Goal: Information Seeking & Learning: Check status

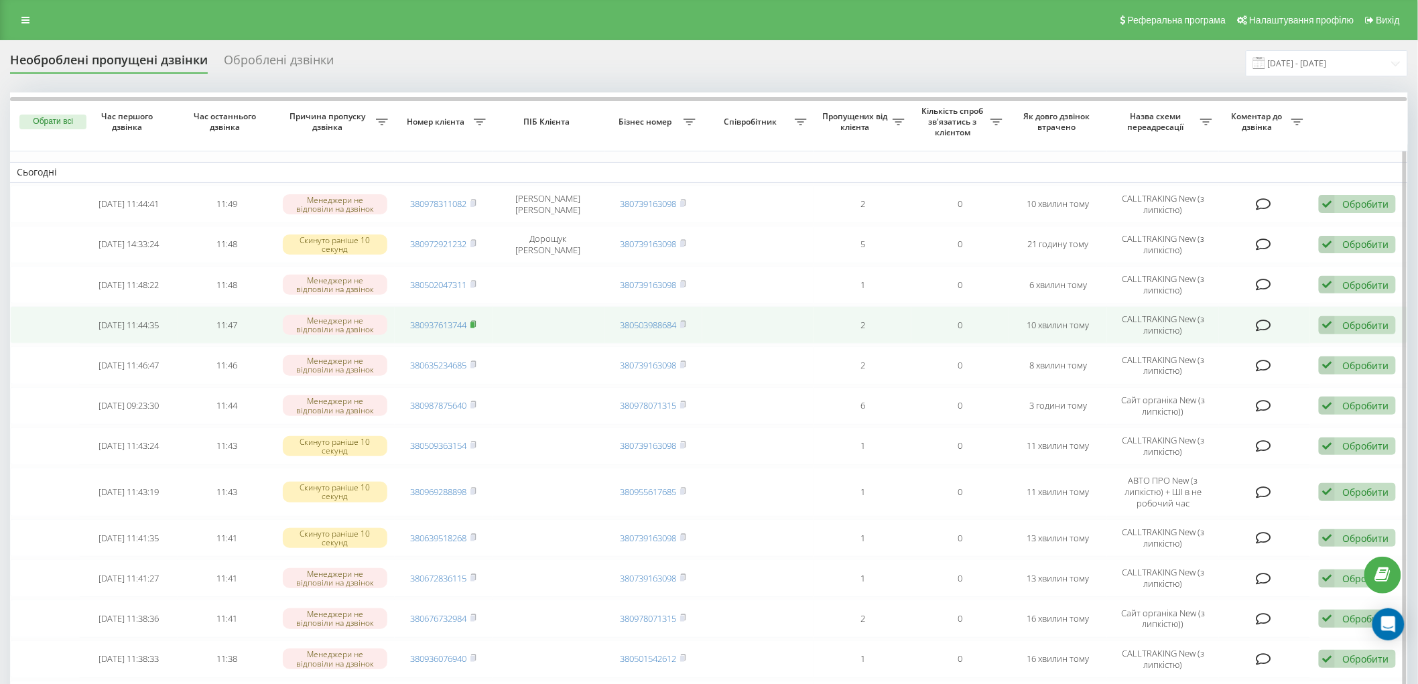
click at [472, 326] on rect at bounding box center [473, 325] width 4 height 6
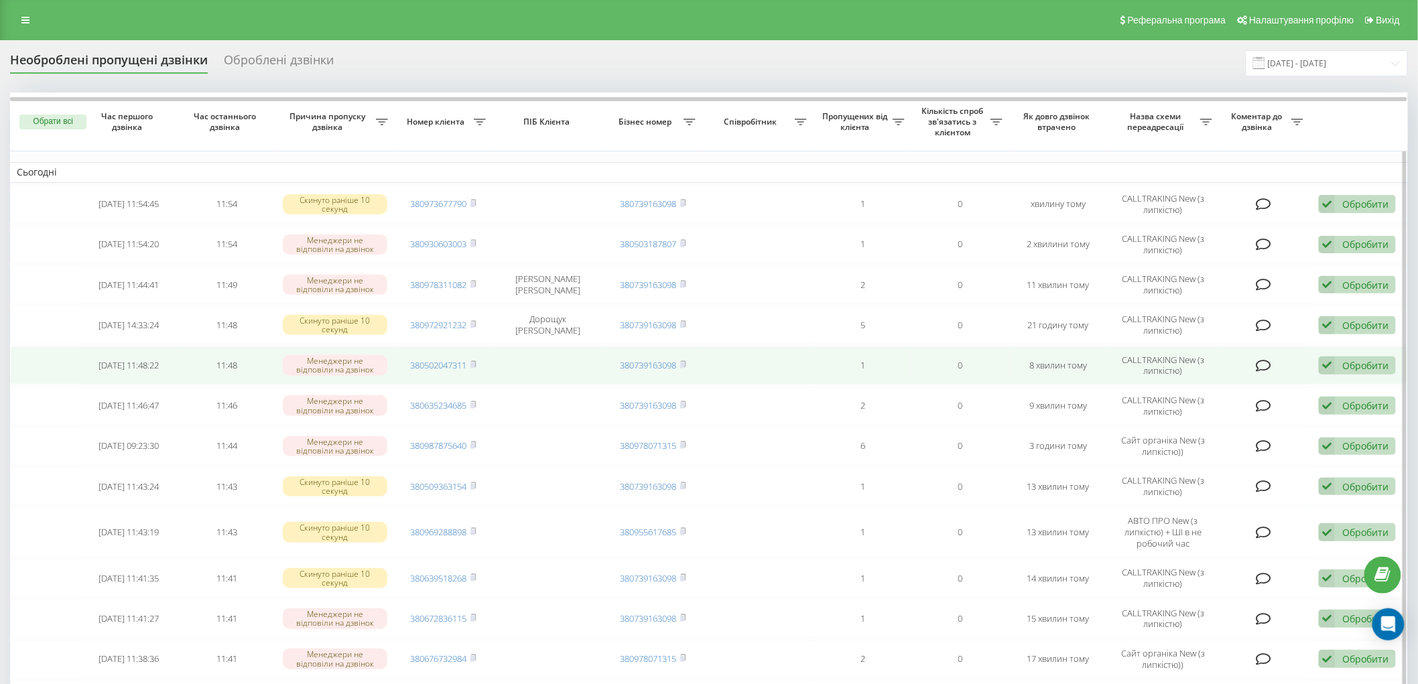
click at [471, 357] on td "380502047311" at bounding box center [444, 366] width 98 height 38
click at [473, 363] on rect at bounding box center [473, 366] width 4 height 6
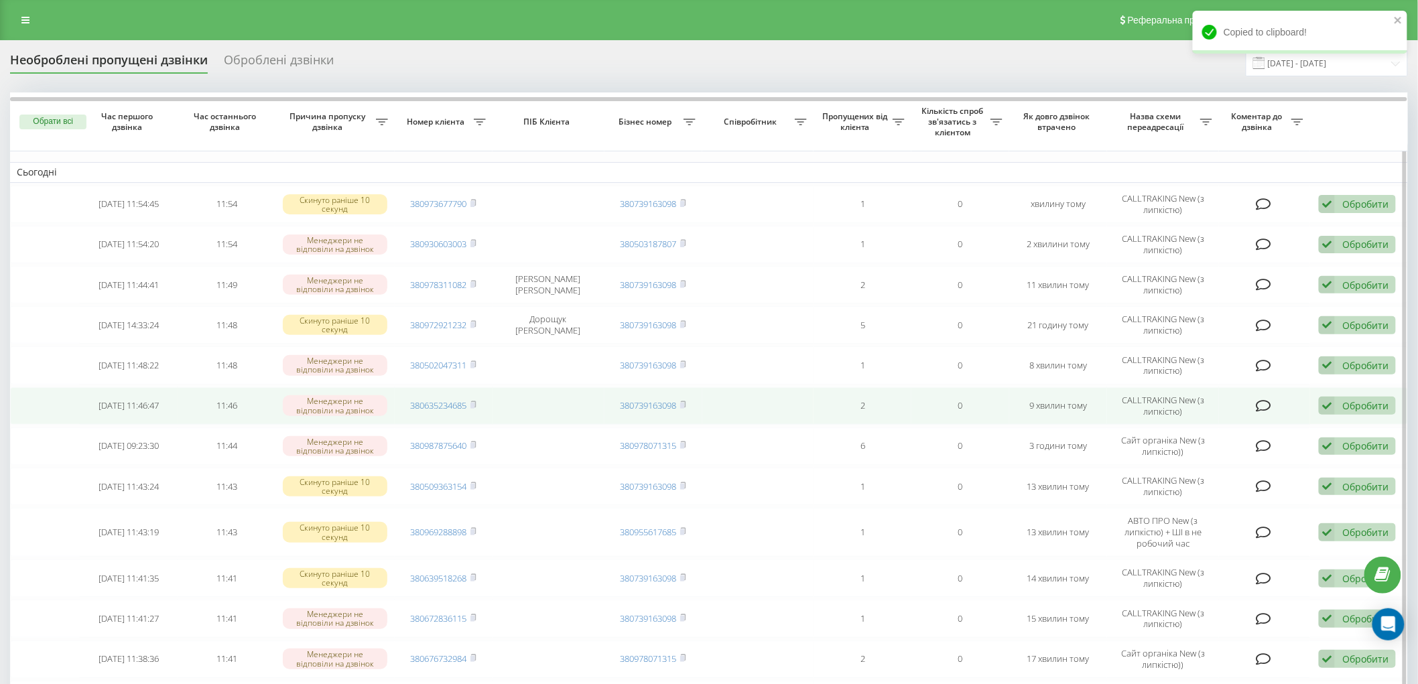
click at [481, 404] on td "380635234685" at bounding box center [444, 406] width 98 height 38
click at [476, 402] on icon at bounding box center [474, 405] width 6 height 8
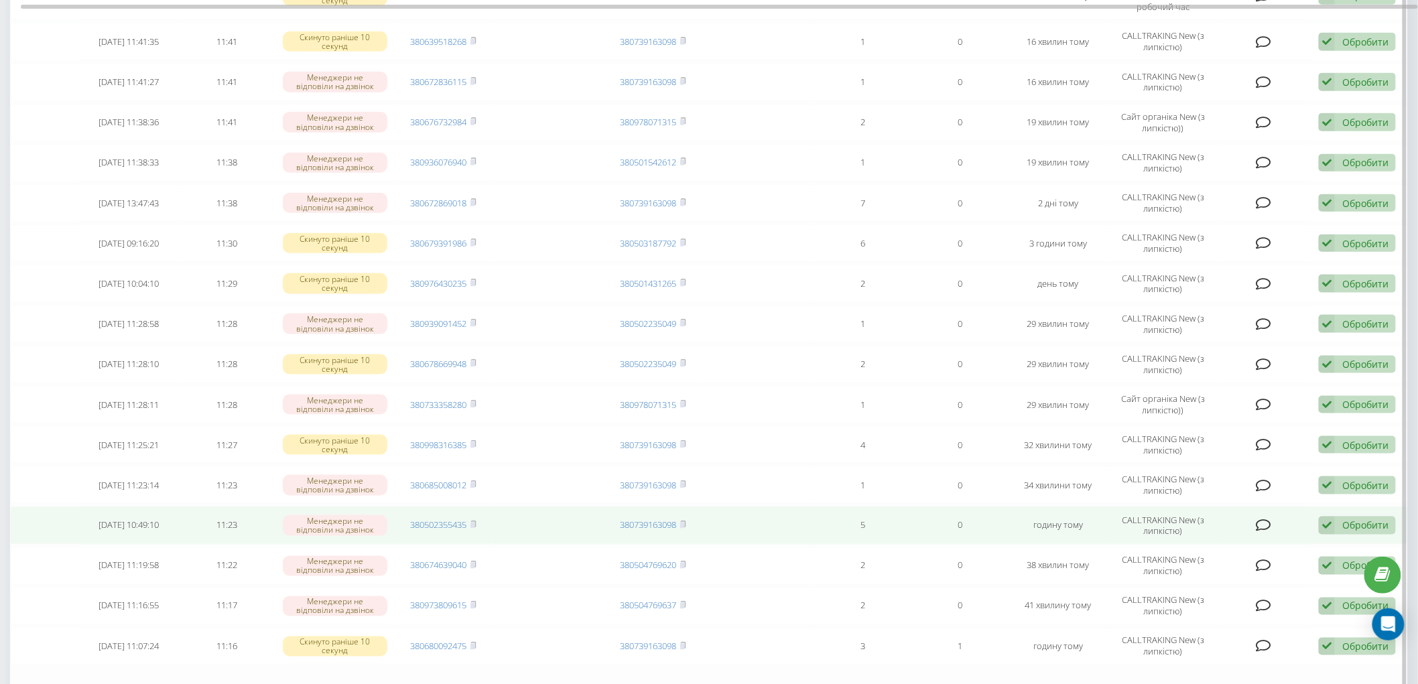
scroll to position [723, 0]
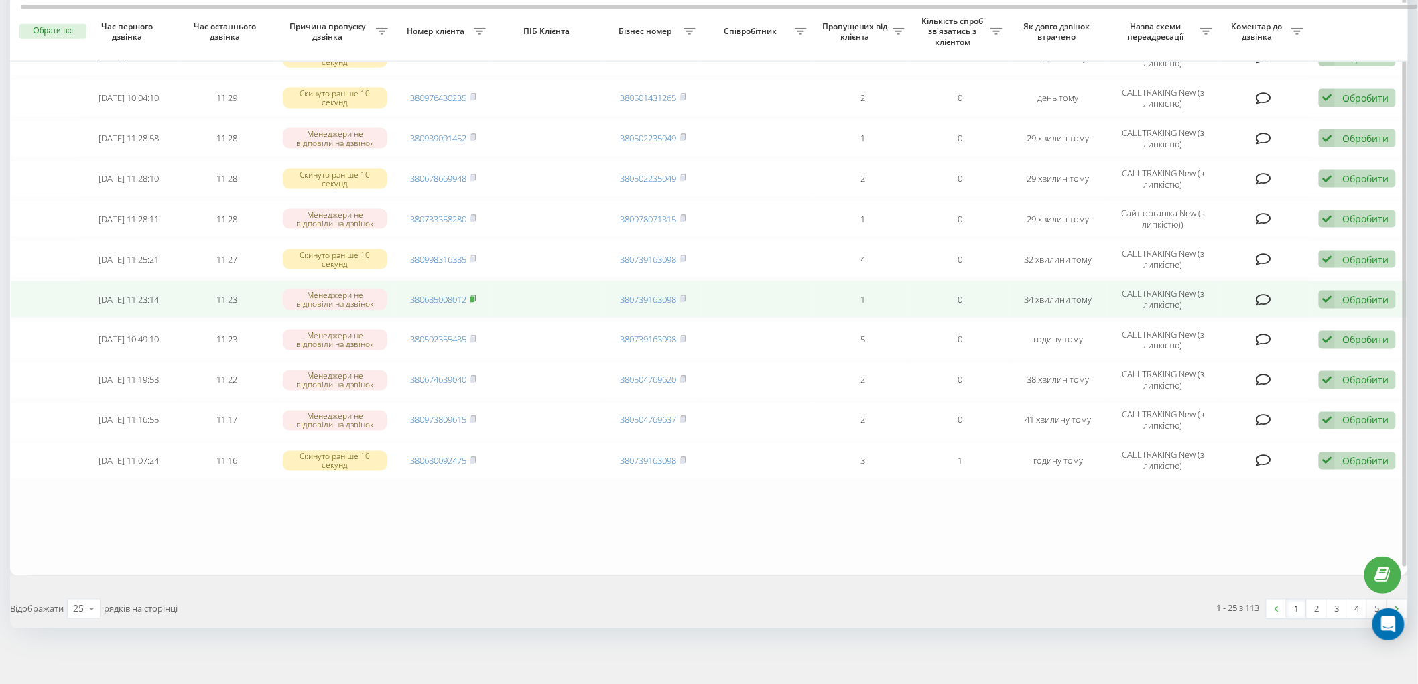
click at [474, 295] on icon at bounding box center [474, 299] width 6 height 8
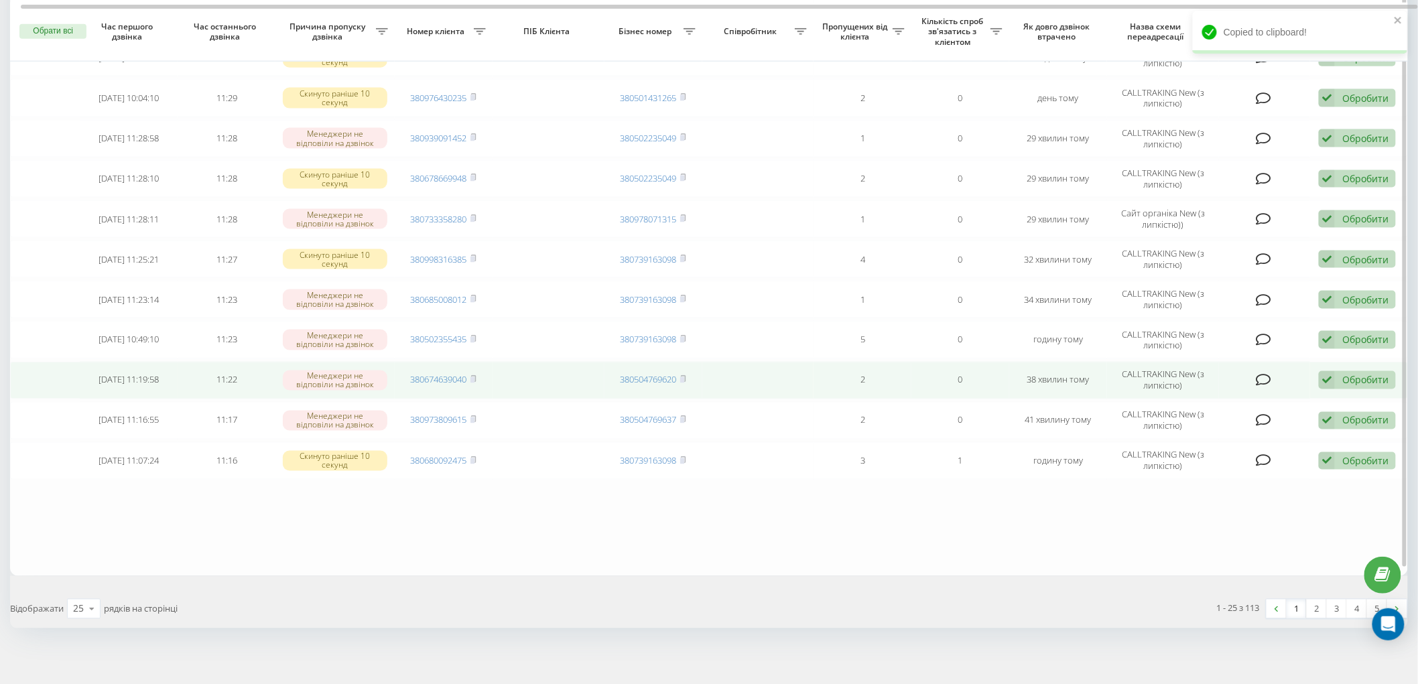
click at [471, 374] on span "380674639040" at bounding box center [444, 380] width 66 height 12
click at [481, 373] on td "380674639040" at bounding box center [444, 381] width 98 height 38
click at [477, 375] on icon at bounding box center [474, 379] width 6 height 8
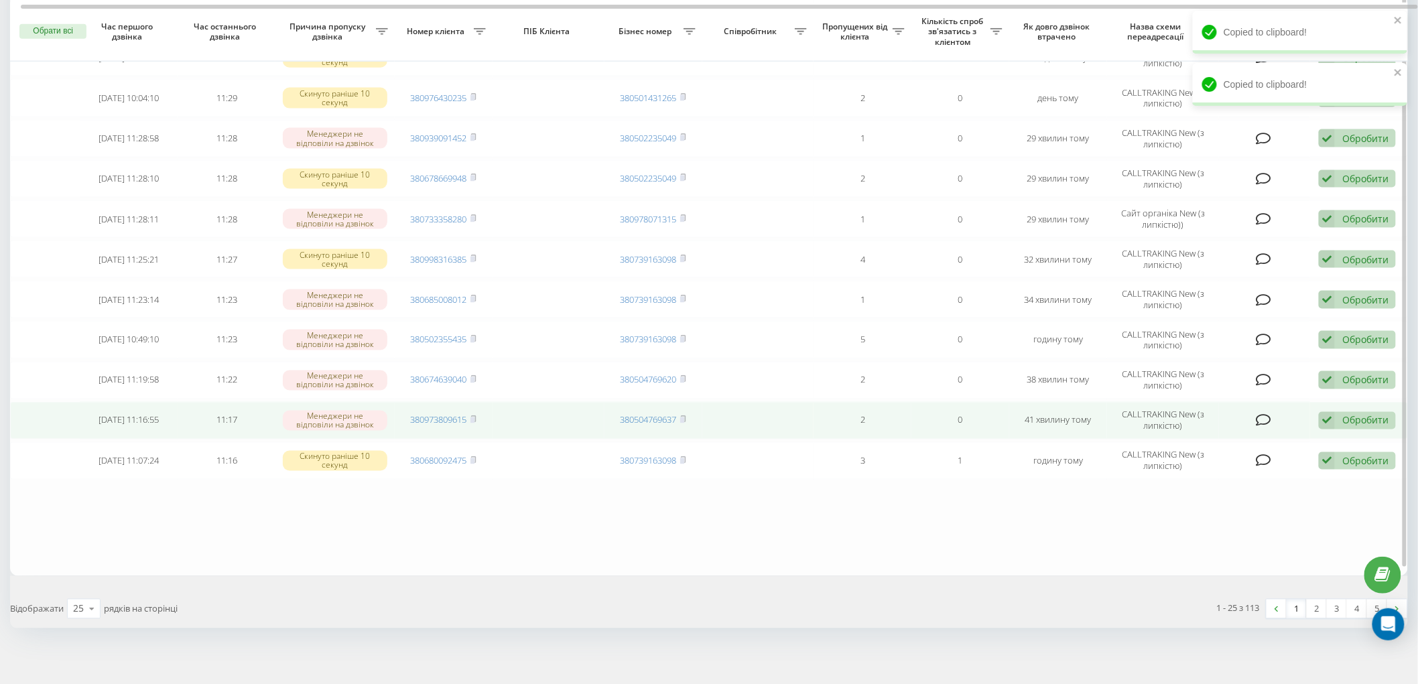
click at [470, 414] on span "380973809615" at bounding box center [444, 420] width 66 height 12
click at [471, 414] on span "380973809615" at bounding box center [444, 420] width 66 height 12
click at [479, 412] on td "380973809615" at bounding box center [444, 421] width 98 height 38
click at [477, 416] on icon at bounding box center [474, 420] width 6 height 8
click at [476, 416] on icon at bounding box center [473, 419] width 5 height 6
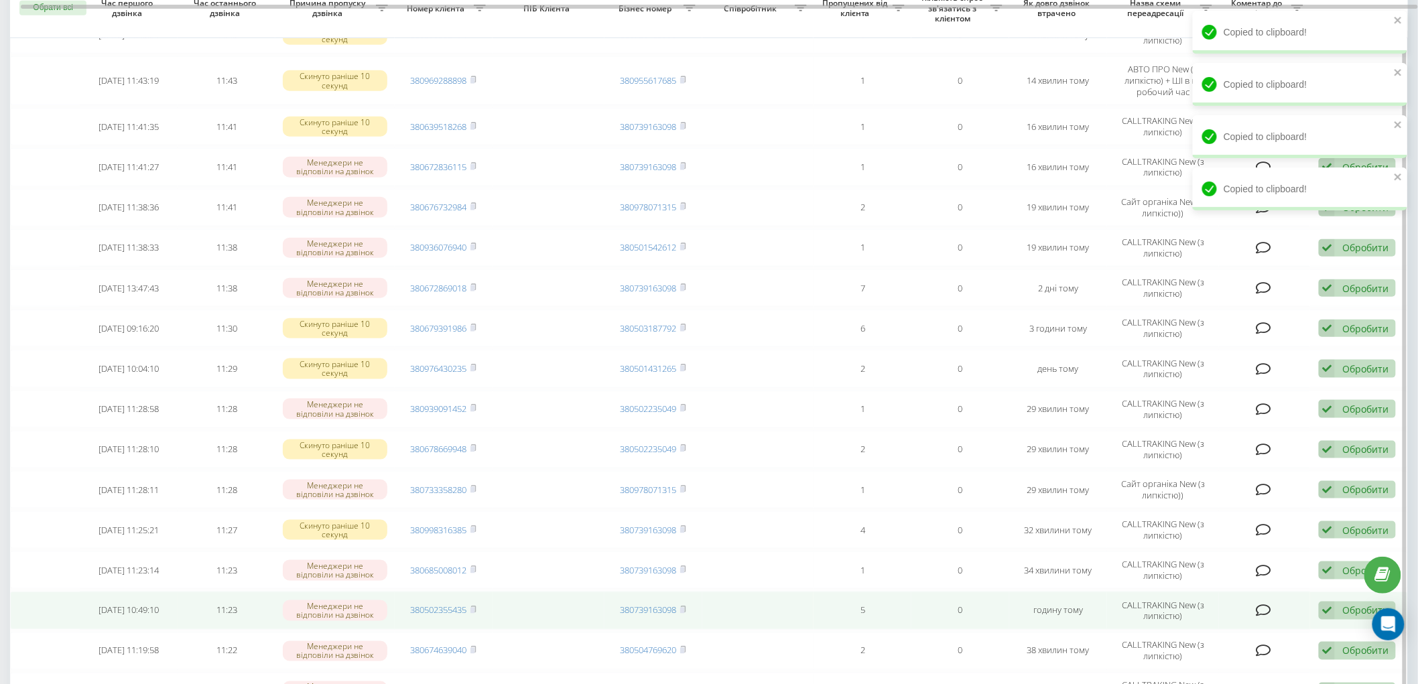
scroll to position [425, 0]
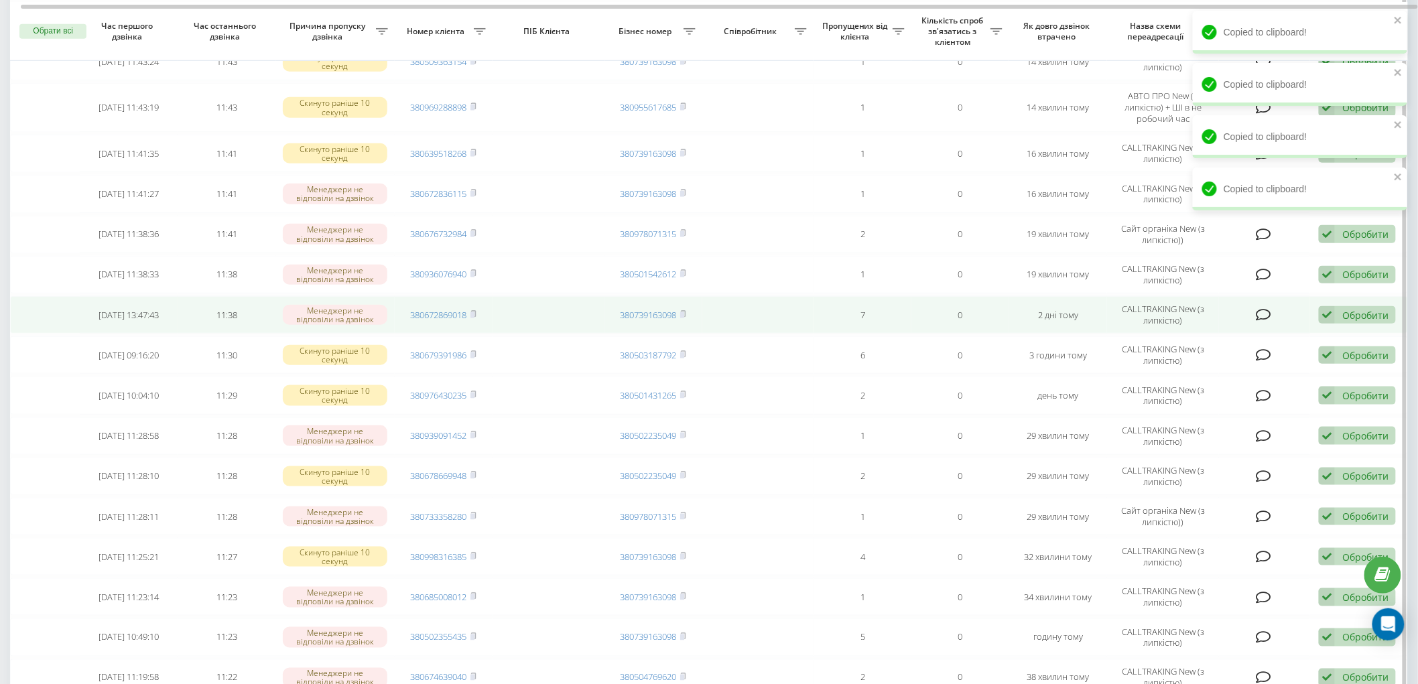
click at [479, 304] on td "380672869018" at bounding box center [444, 315] width 98 height 38
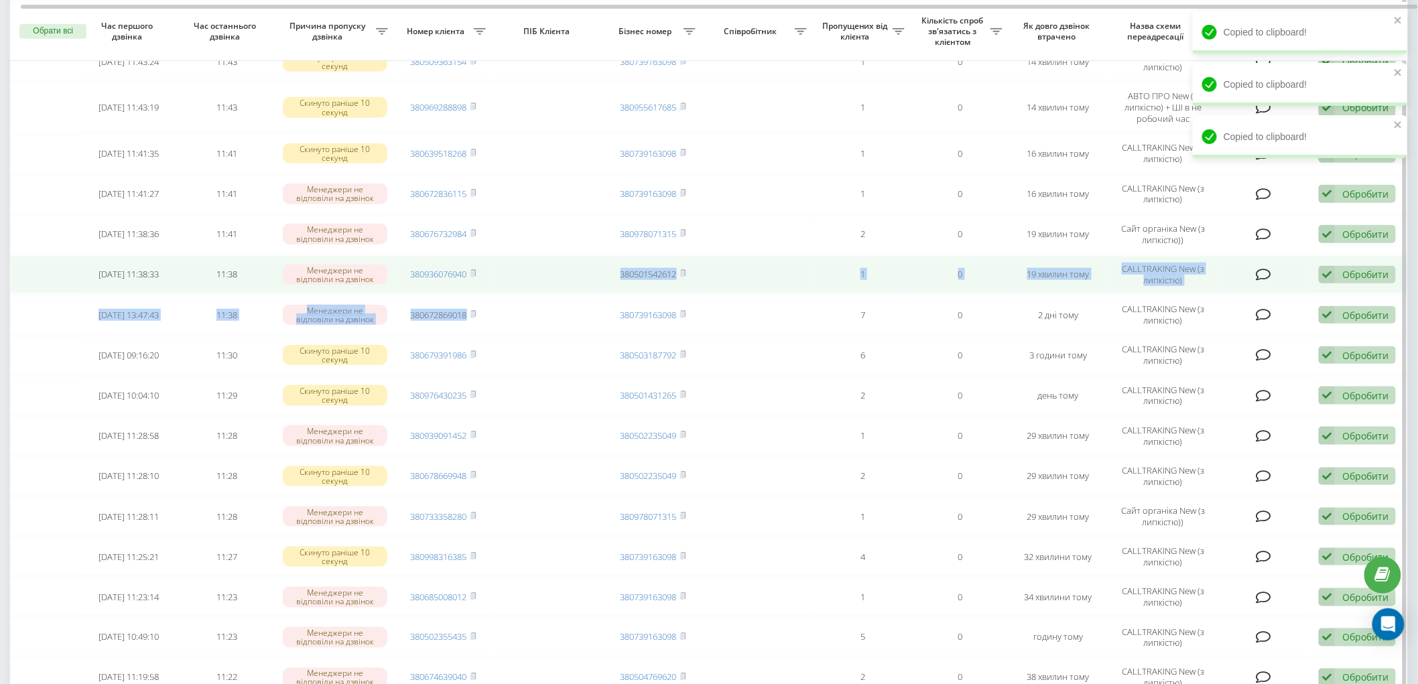
drag, startPoint x: 476, startPoint y: 310, endPoint x: 481, endPoint y: 261, distance: 48.5
click at [481, 261] on tbody "Сьогодні 2025-09-22 11:55:27 11:55 Менеджери не відповіли на дзвінок 3809824649…" at bounding box center [709, 257] width 1398 height 1040
click at [476, 262] on td "380936076940" at bounding box center [444, 275] width 98 height 38
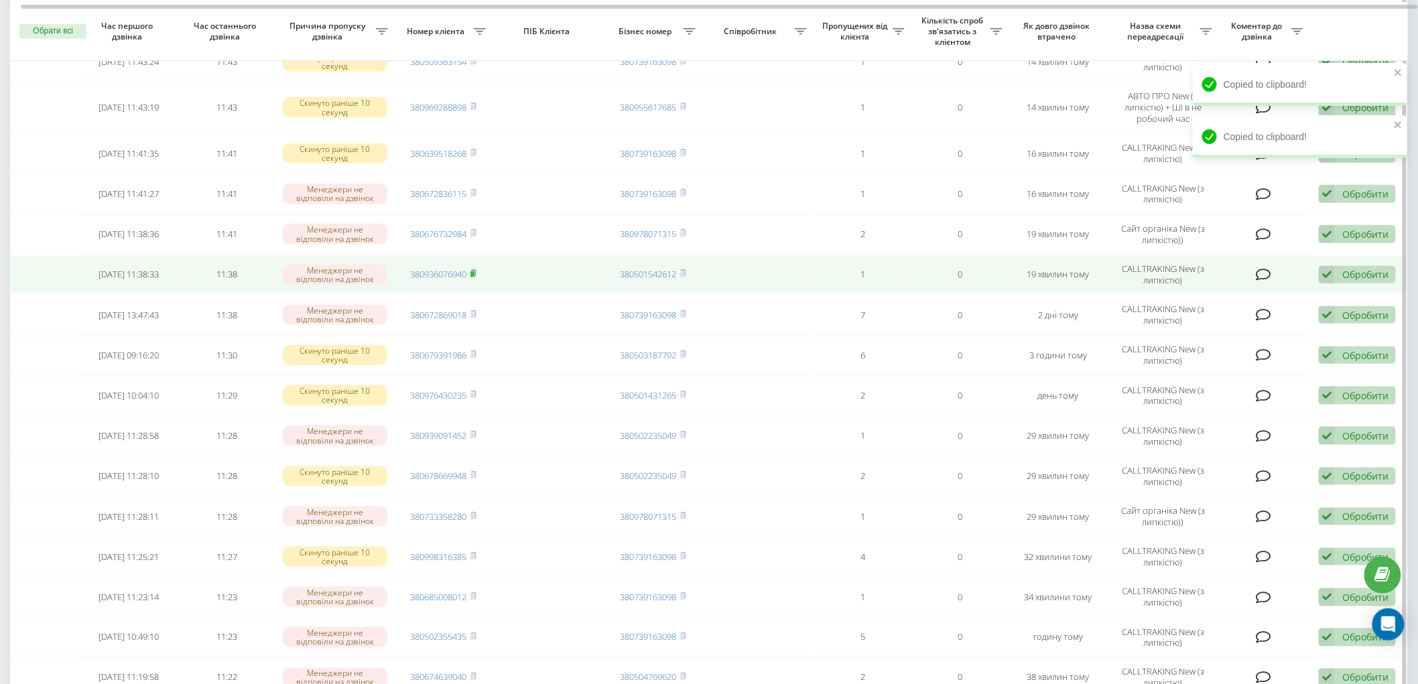
click at [474, 274] on span at bounding box center [474, 274] width 6 height 12
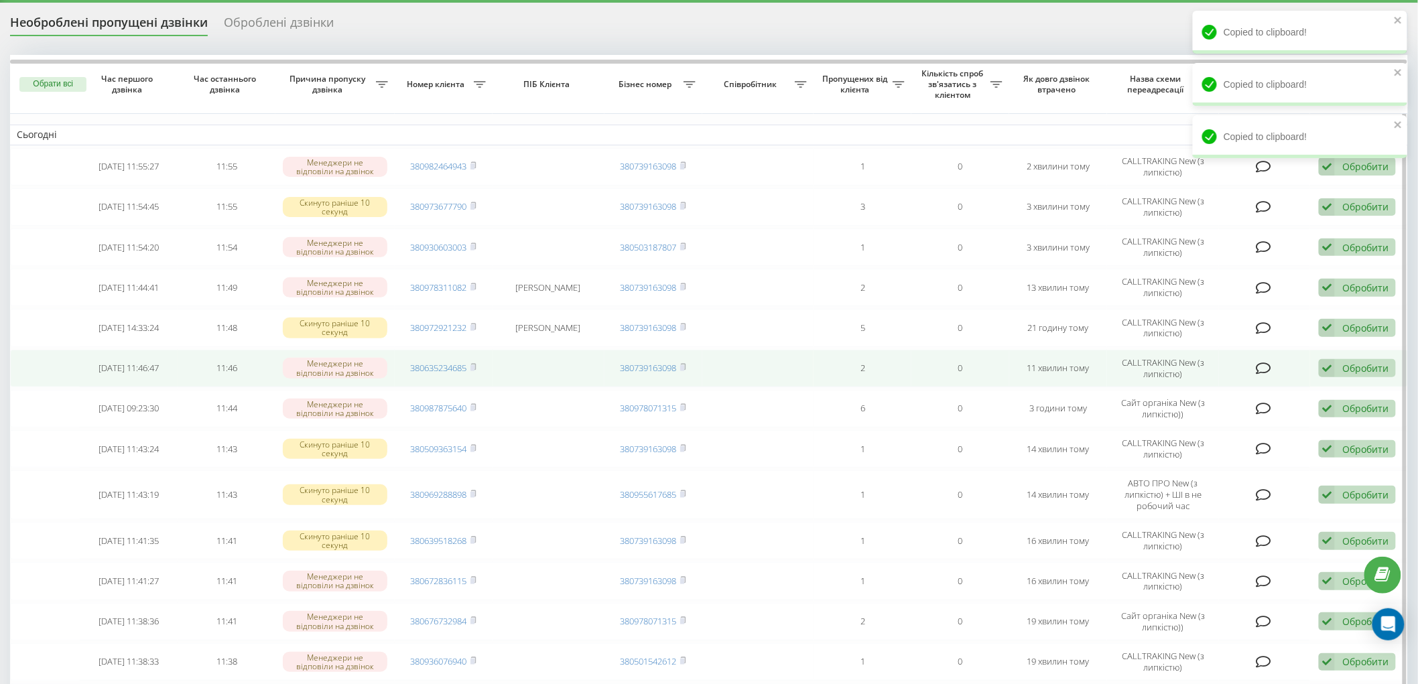
scroll to position [0, 0]
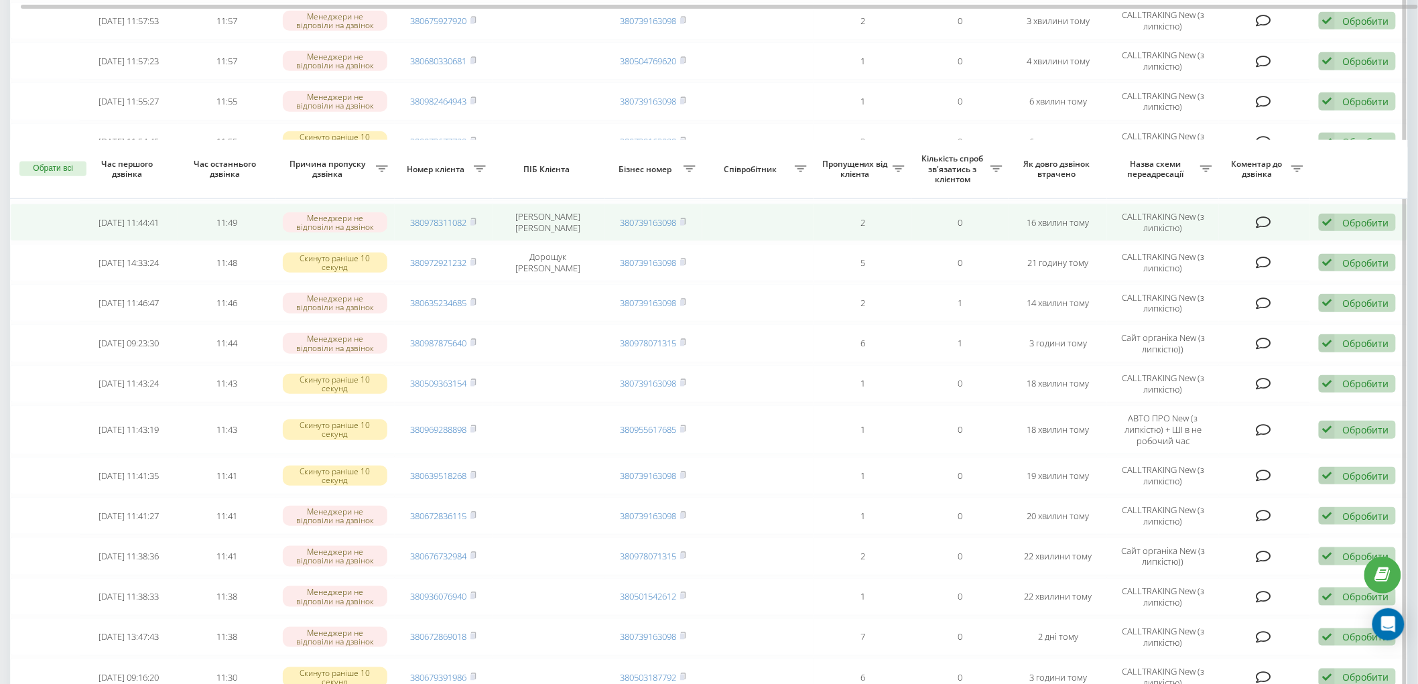
scroll to position [202, 0]
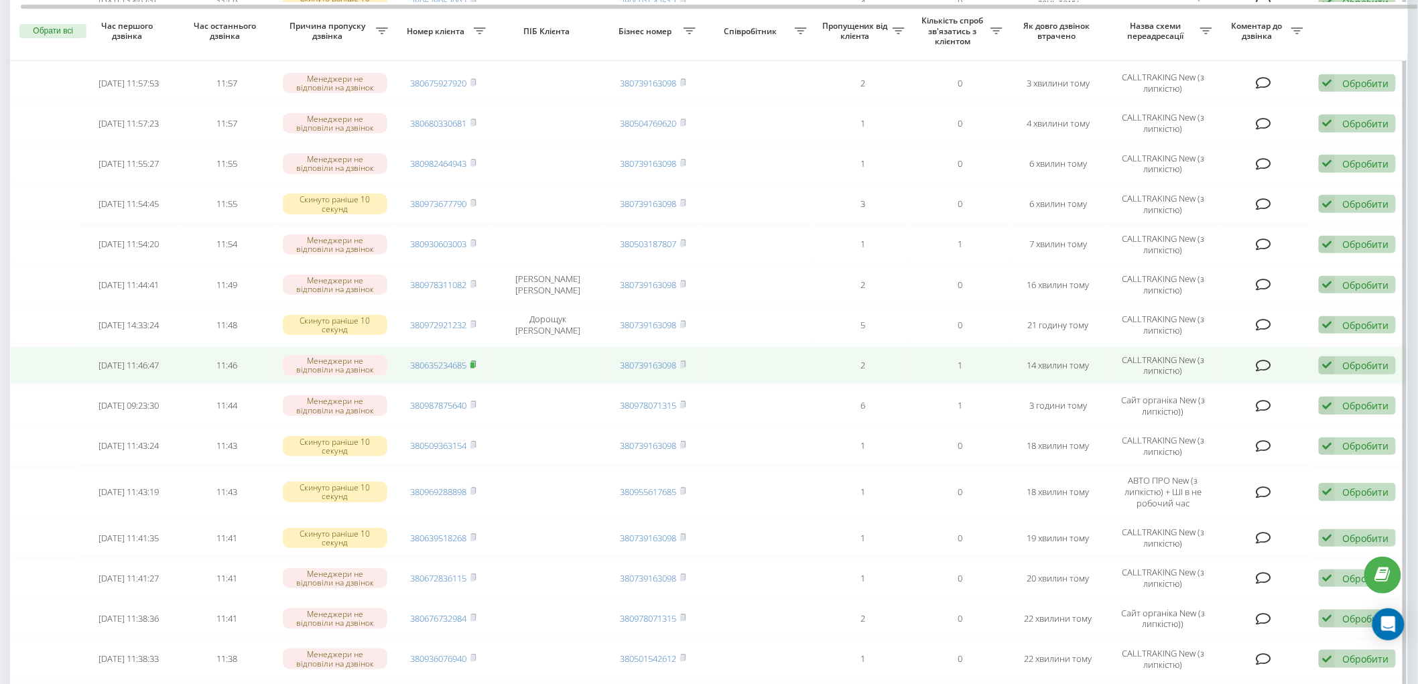
click at [471, 363] on icon at bounding box center [474, 365] width 6 height 8
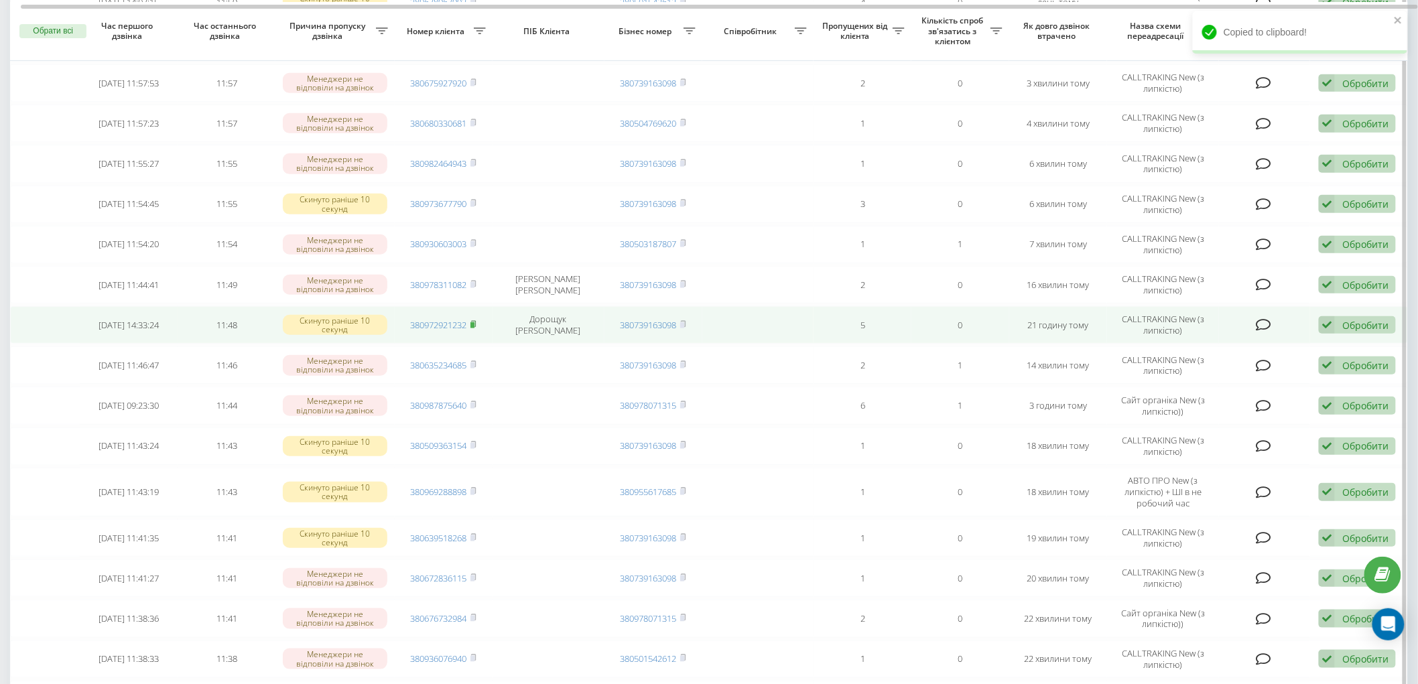
click at [475, 322] on rect at bounding box center [473, 325] width 4 height 6
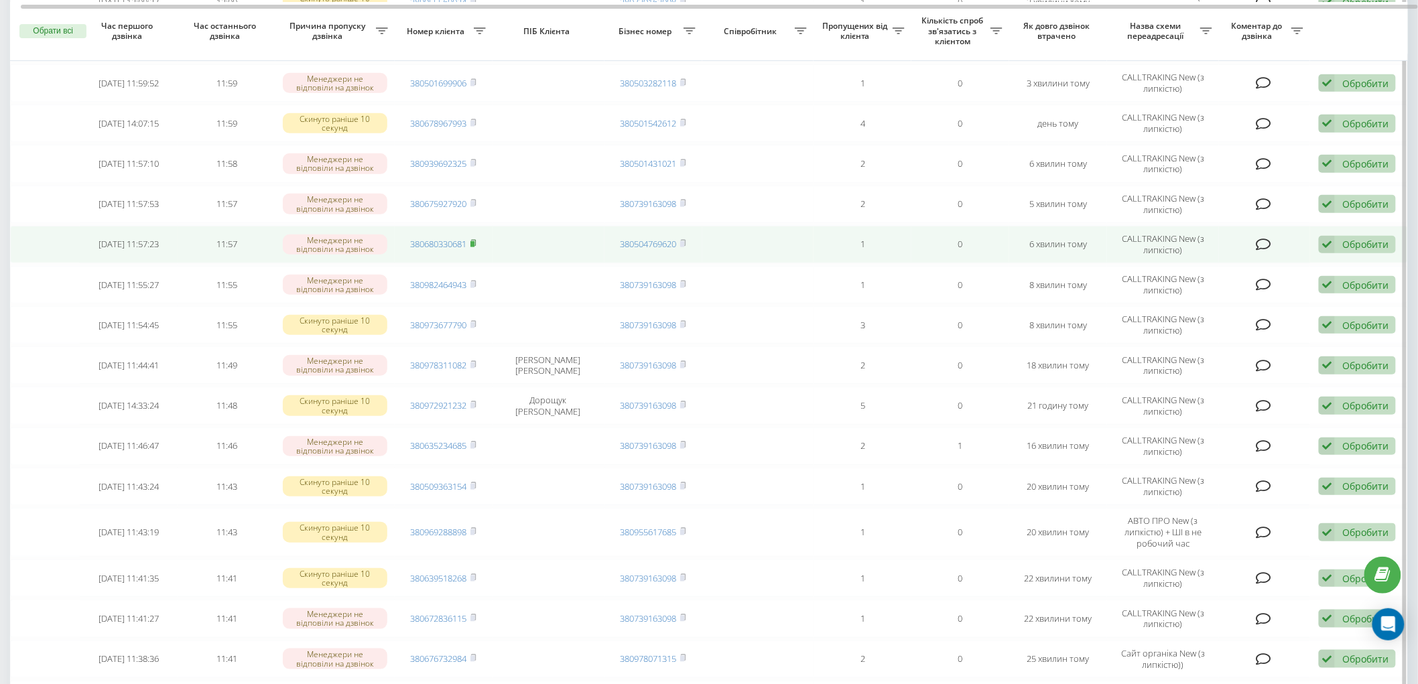
click at [477, 243] on icon at bounding box center [474, 243] width 6 height 8
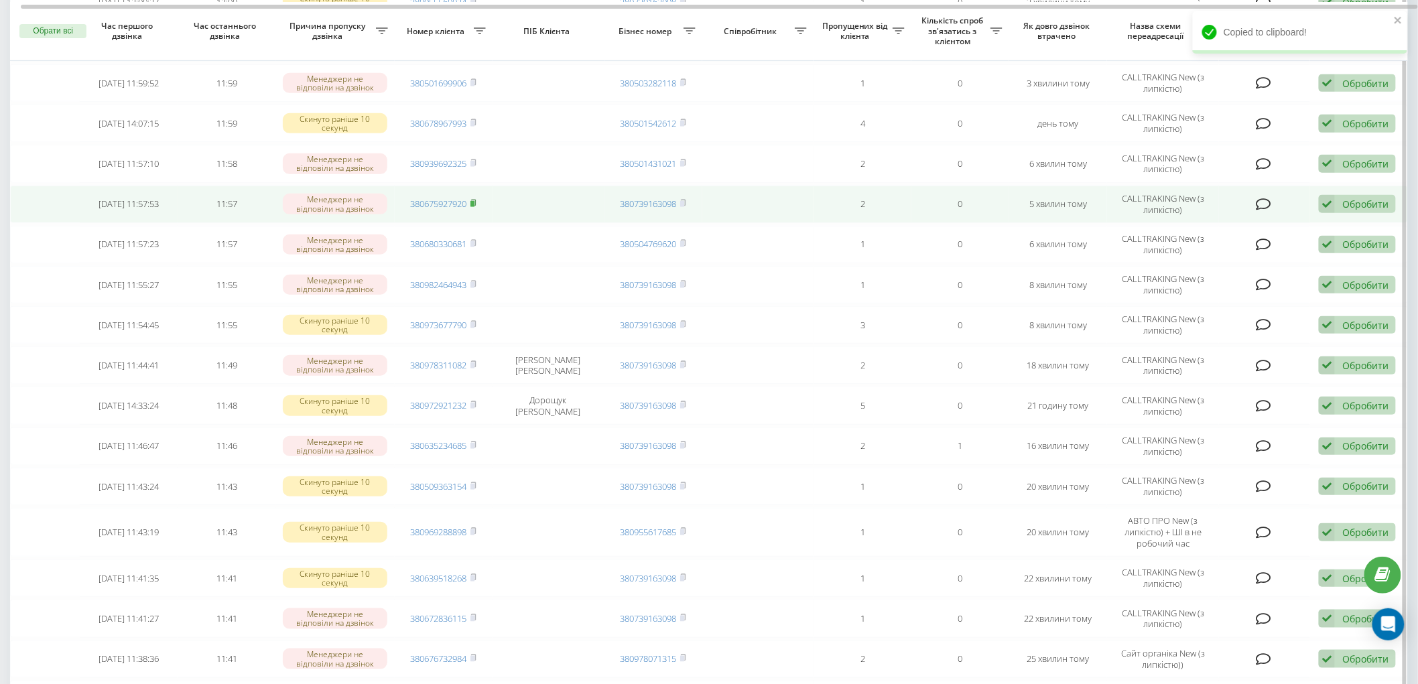
click at [474, 201] on rect at bounding box center [473, 204] width 4 height 6
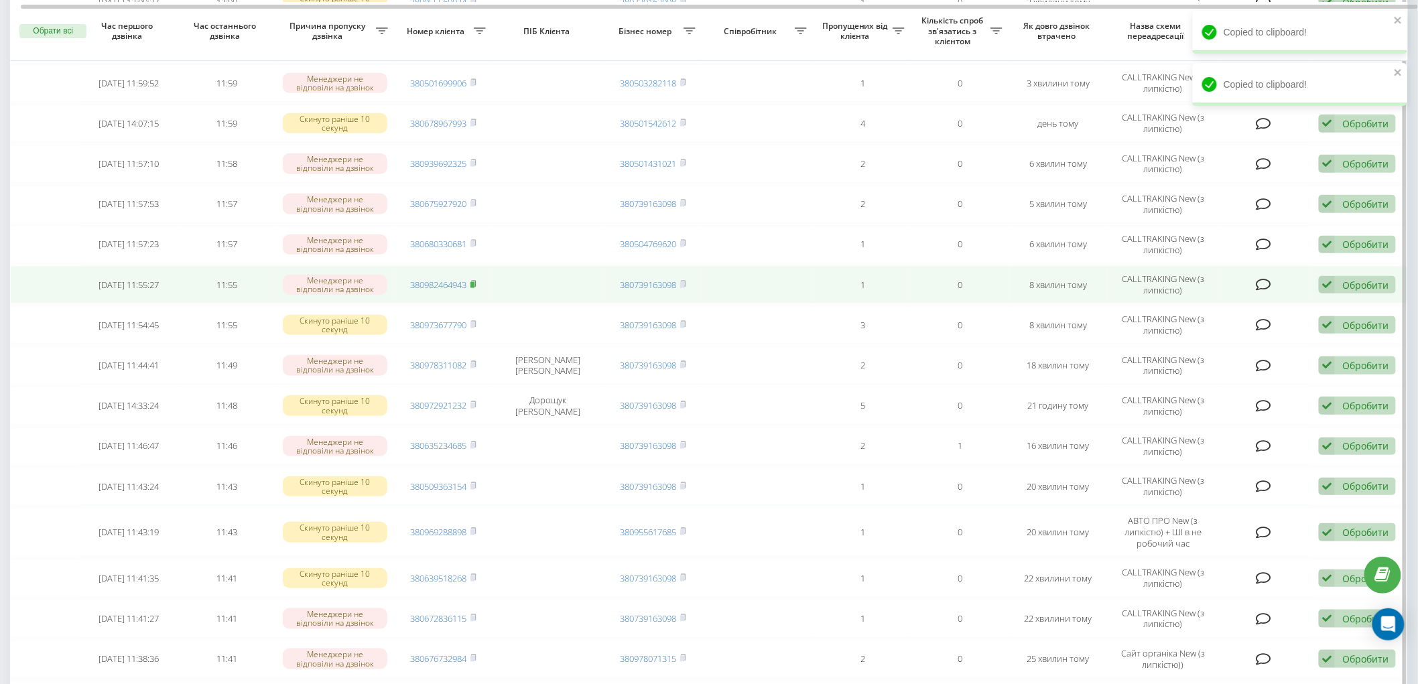
click at [473, 284] on rect at bounding box center [473, 285] width 4 height 6
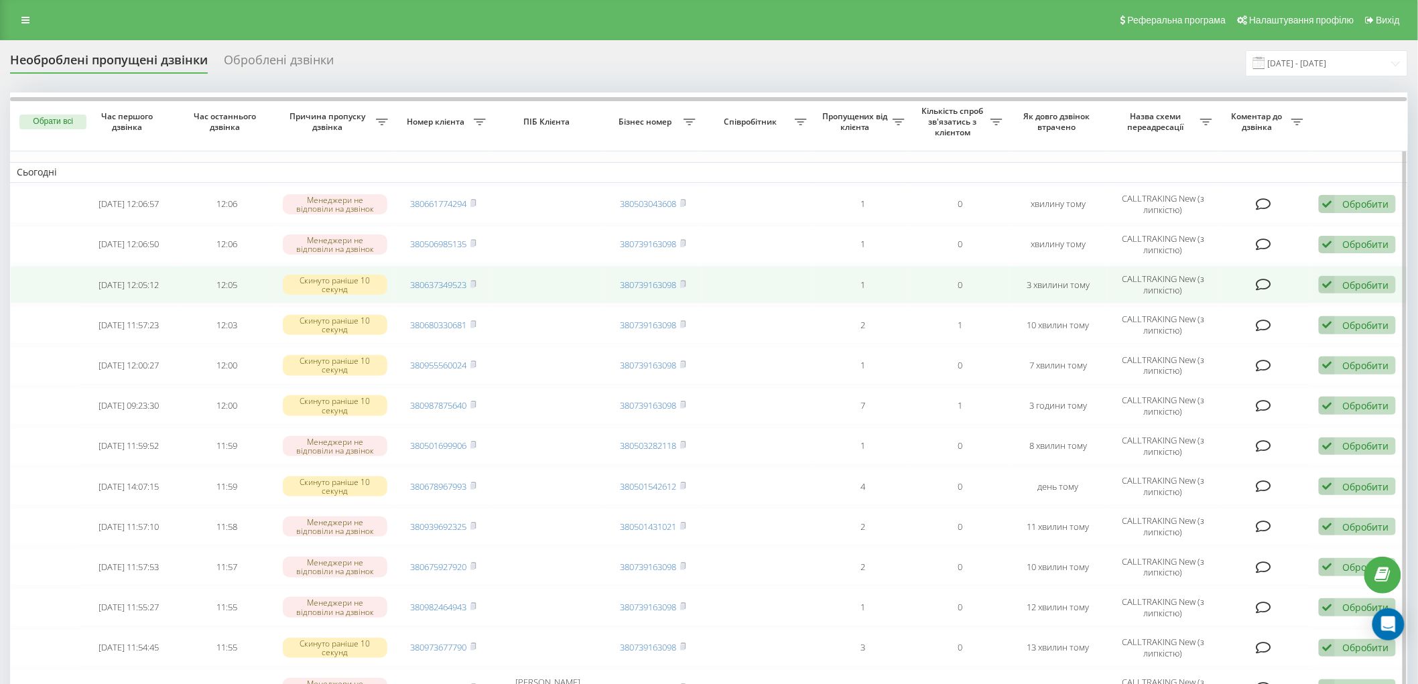
click at [477, 276] on td "380637349523" at bounding box center [444, 285] width 98 height 38
click at [467, 286] on link "380637349523" at bounding box center [439, 285] width 56 height 12
click at [474, 286] on rect at bounding box center [473, 285] width 4 height 6
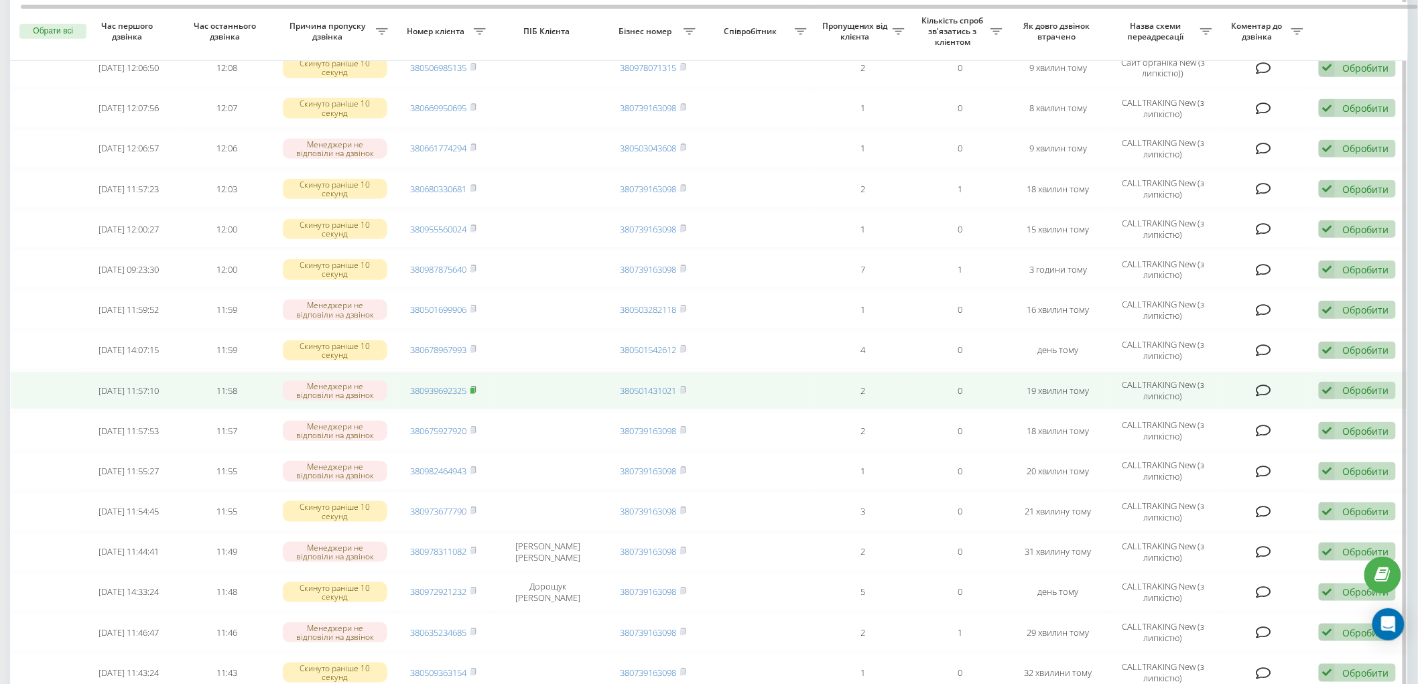
click at [477, 389] on icon at bounding box center [474, 390] width 6 height 8
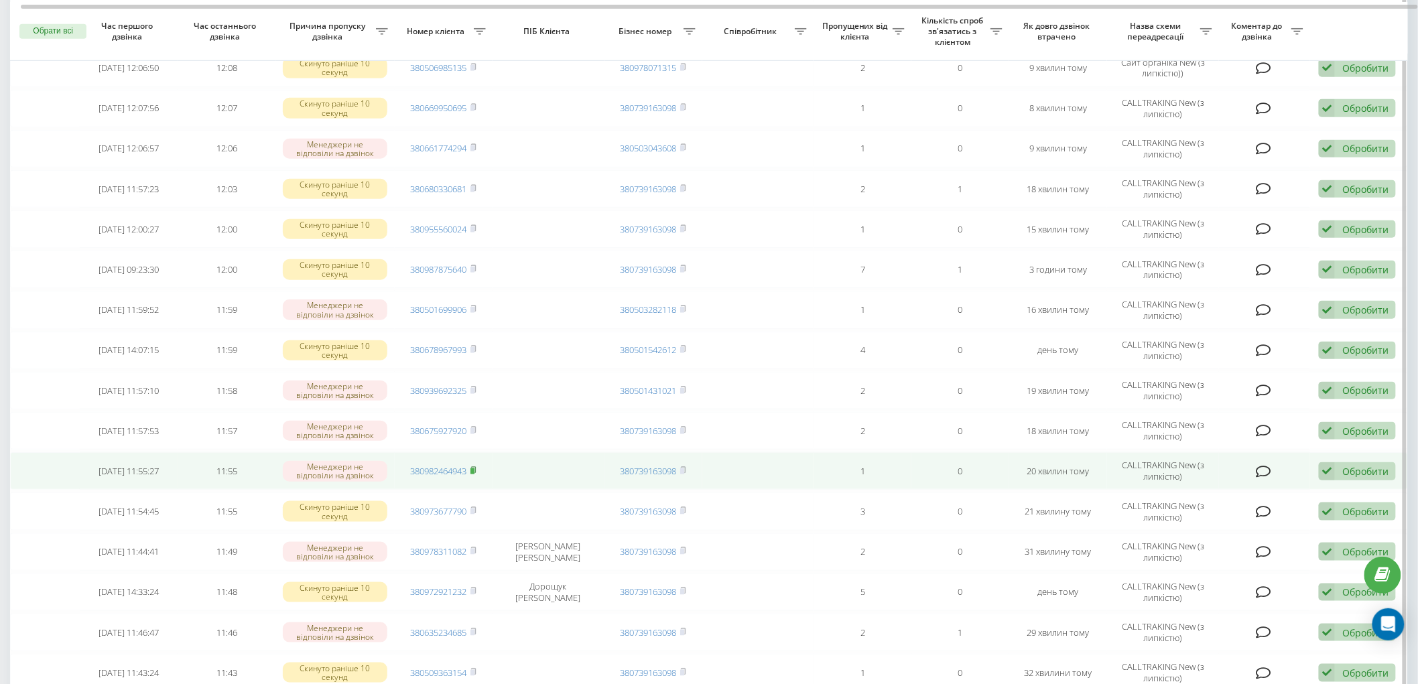
click at [475, 469] on rect at bounding box center [473, 472] width 4 height 6
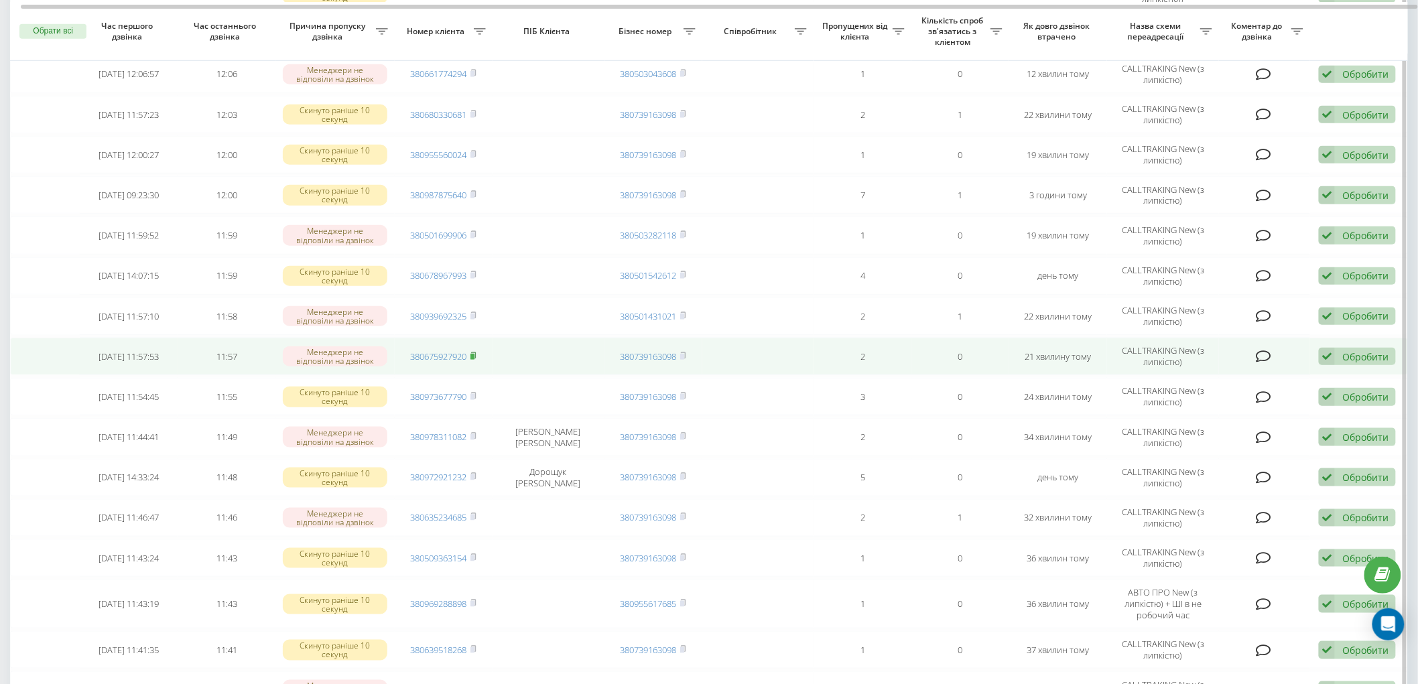
click at [477, 352] on icon at bounding box center [474, 356] width 6 height 8
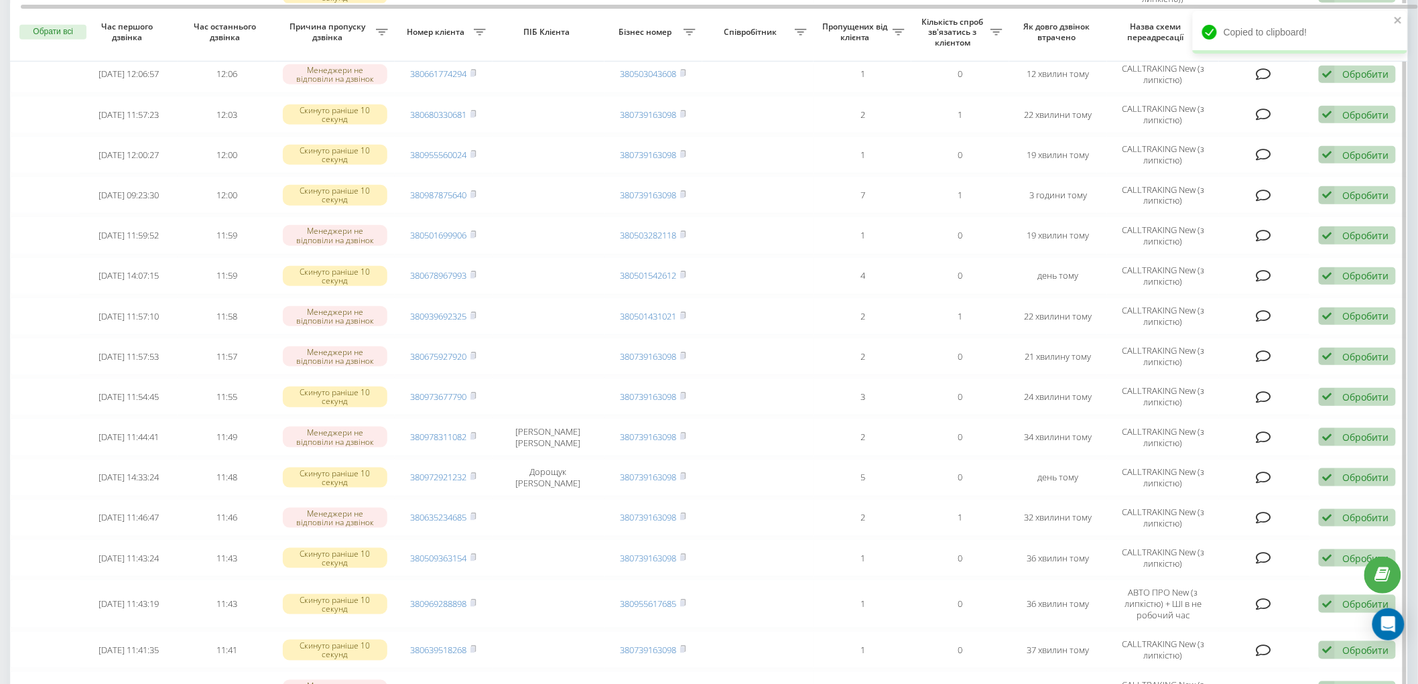
scroll to position [723, 0]
